Goal: Find contact information: Find contact information

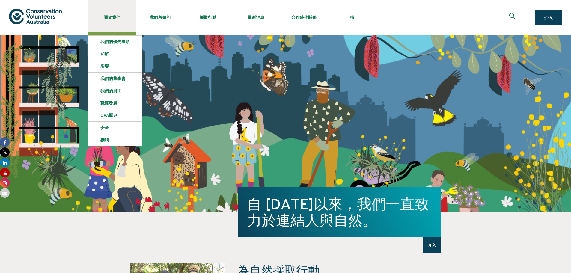
click at [118, 15] on font "關於我們" at bounding box center [112, 17] width 17 height 5
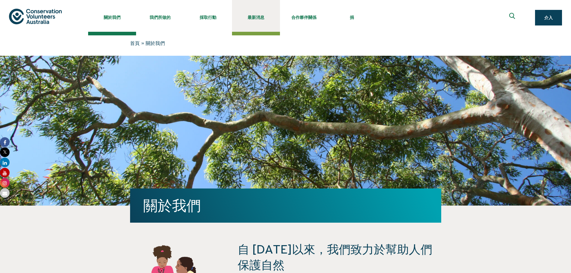
click at [259, 22] on link "最新消息" at bounding box center [256, 16] width 48 height 32
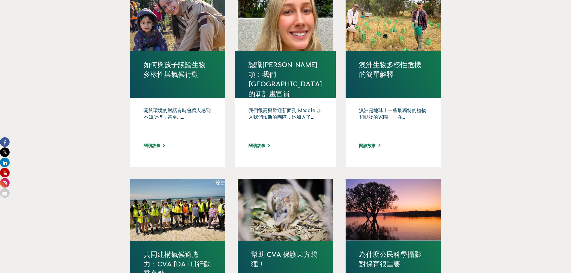
scroll to position [540, 0]
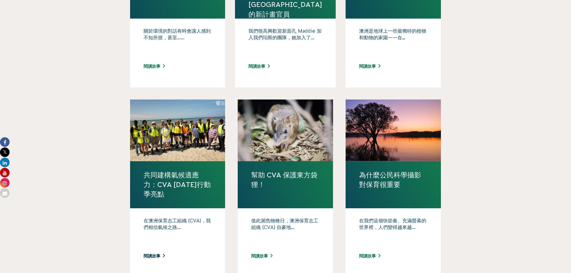
click at [156, 255] on font "閱讀故事" at bounding box center [152, 256] width 17 height 5
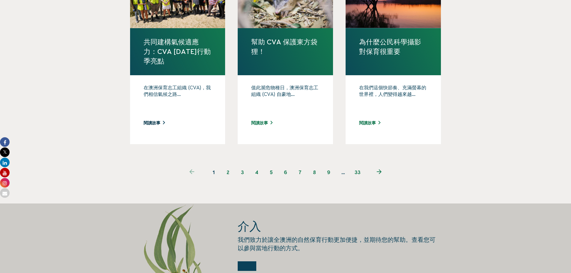
scroll to position [679, 0]
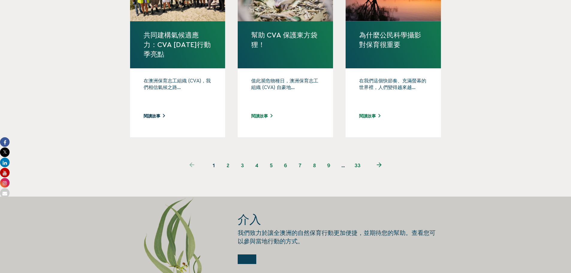
click at [227, 165] on font "2" at bounding box center [228, 165] width 3 height 5
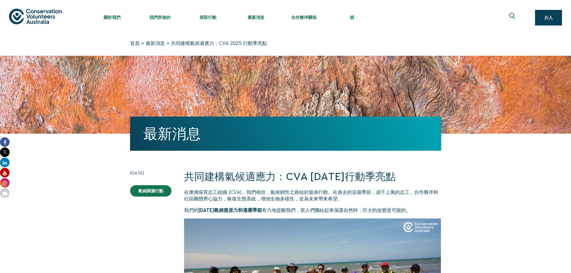
scroll to position [32, 0]
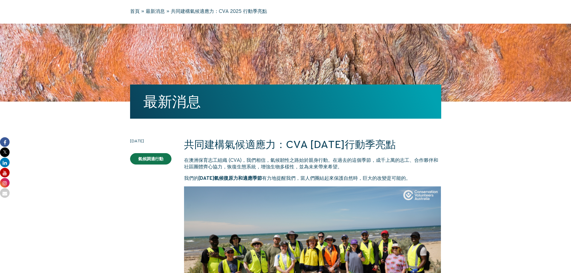
click at [349, 162] on font "在澳洲保育志工組織 (CVA)，我們相信，氣候韌性之路始於親身行動。在過去的這個季節，成千上萬的志工、合作夥伴和社區團體齊心協力，恢復生態系統，增強生物多樣性…" at bounding box center [311, 163] width 254 height 12
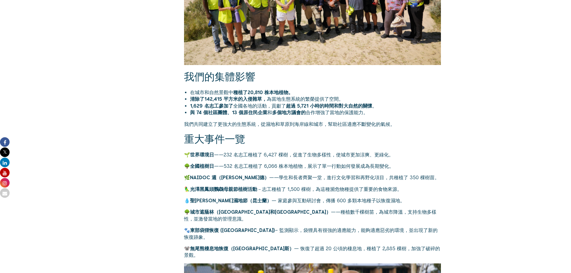
scroll to position [302, 0]
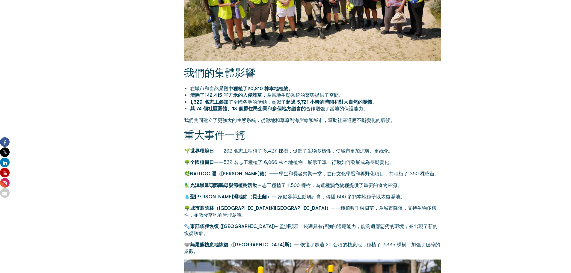
click at [312, 120] on font "我們共同建立了更強大的生態系統，從濕地和草原到海岸線和城市，幫助社區適應不斷變化的氣候。" at bounding box center [289, 119] width 211 height 5
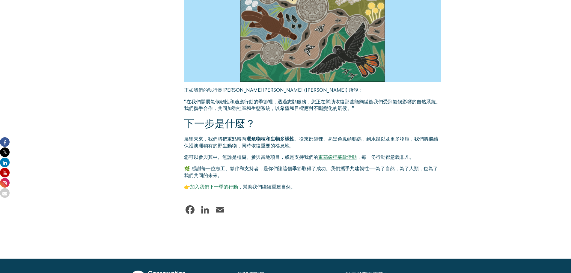
scroll to position [901, 0]
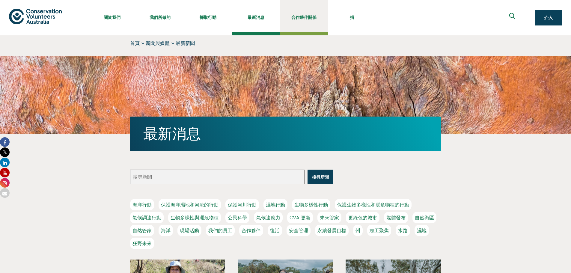
click at [294, 18] on font "合作夥伴關係" at bounding box center [303, 17] width 25 height 5
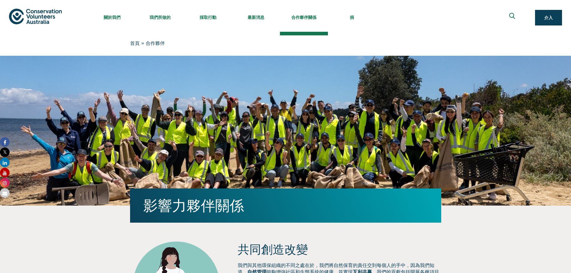
scroll to position [754, 0]
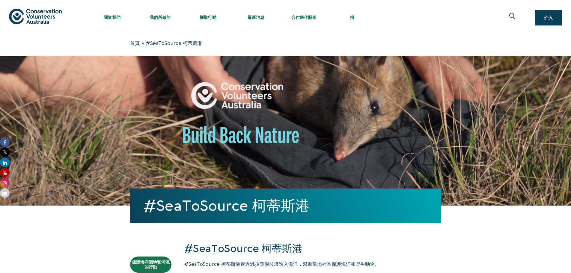
click at [36, 19] on img at bounding box center [35, 16] width 53 height 15
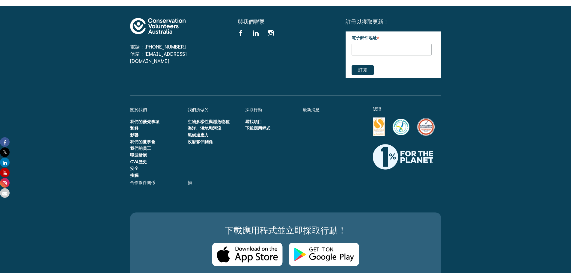
scroll to position [1720, 0]
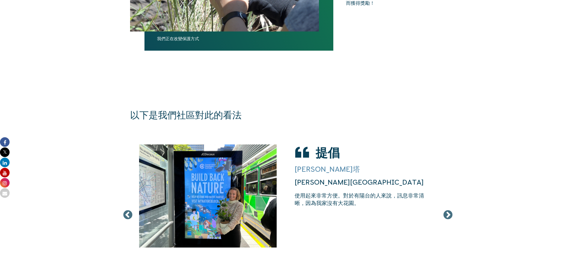
scroll to position [1229, 0]
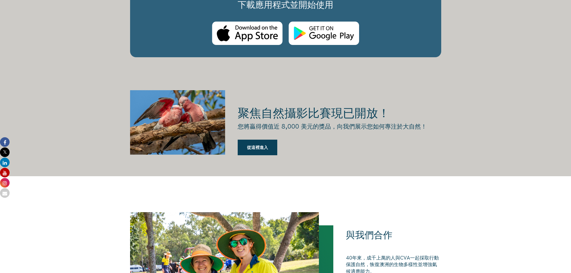
scroll to position [959, 0]
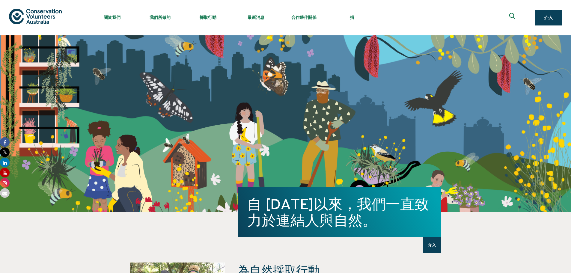
click at [47, 12] on img at bounding box center [35, 16] width 53 height 15
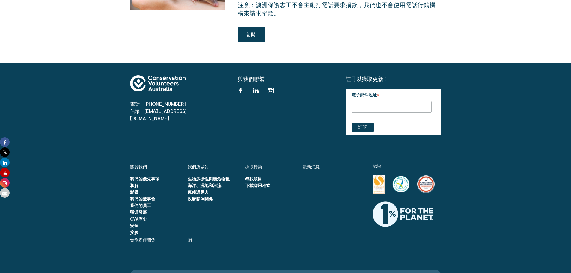
scroll to position [1751, 0]
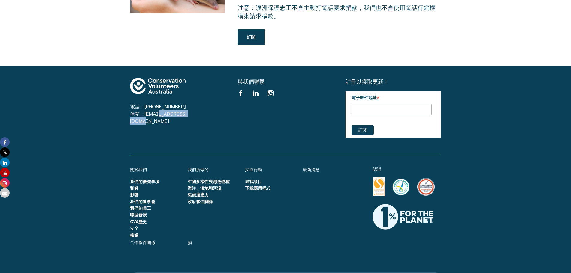
drag, startPoint x: 185, startPoint y: 73, endPoint x: 144, endPoint y: 75, distance: 41.4
click at [144, 110] on span "信箱：[EMAIL_ADDRESS][DOMAIN_NAME]" at bounding box center [177, 117] width 95 height 14
copy font "[EMAIL_ADDRESS][DOMAIN_NAME]"
